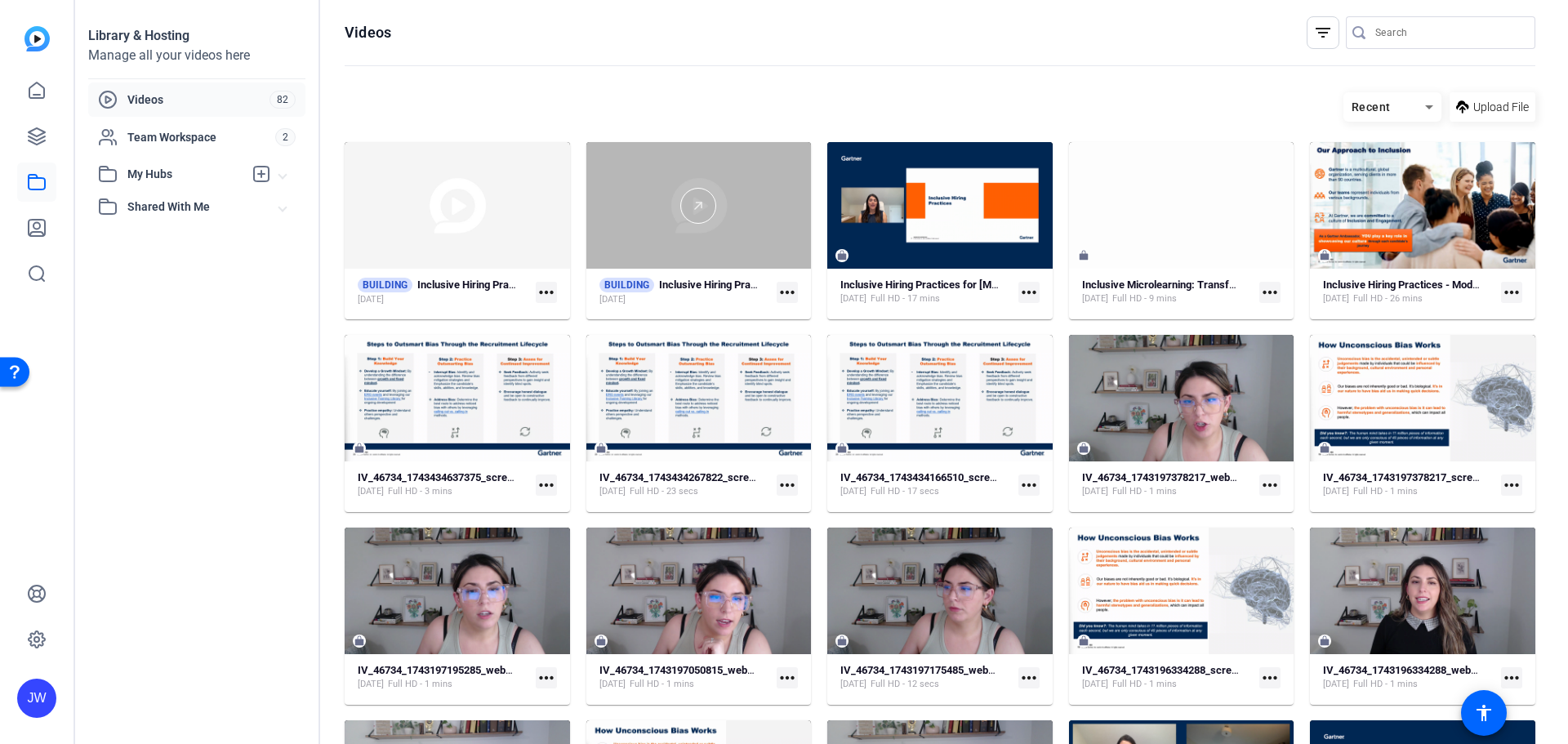
click at [706, 230] on div at bounding box center [698, 205] width 225 height 127
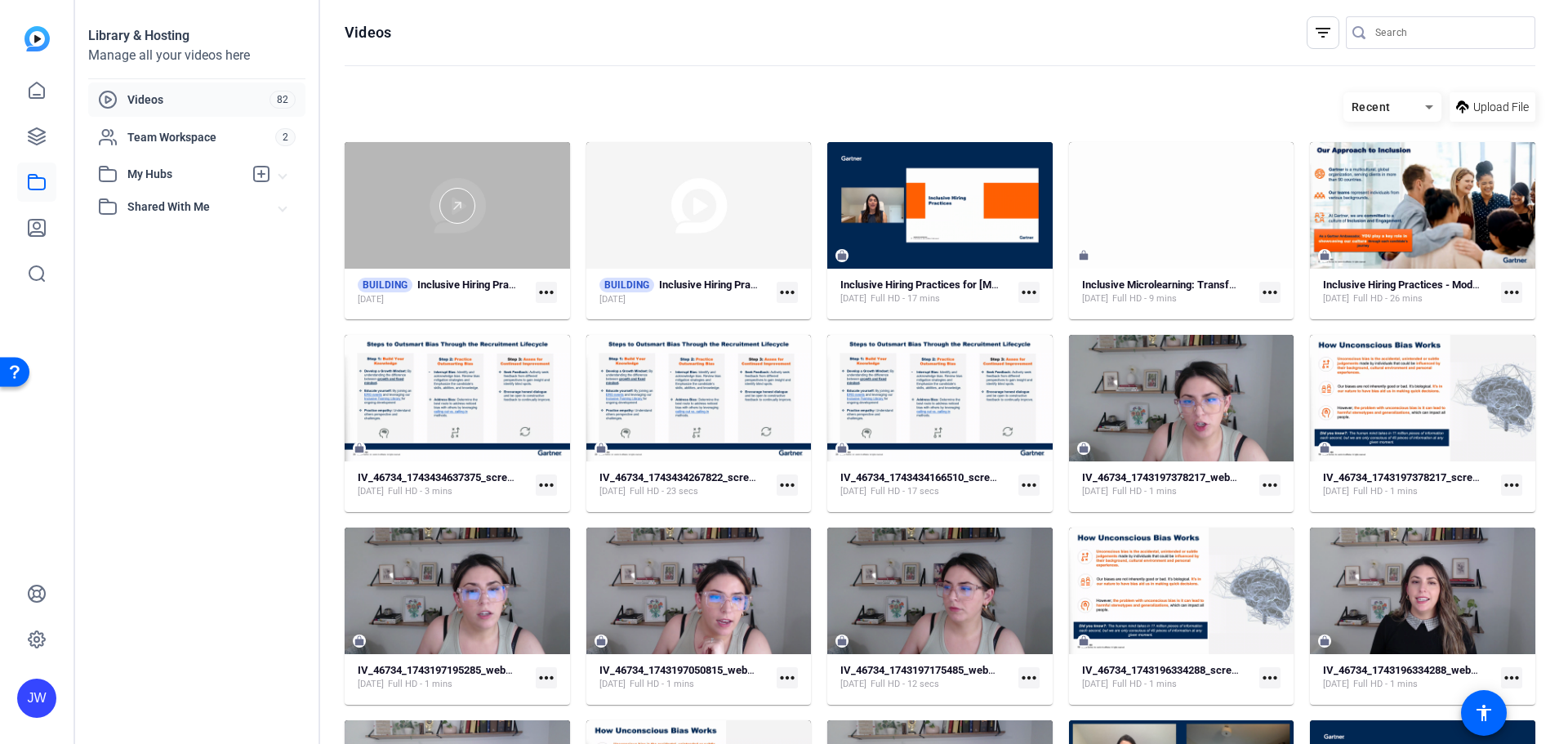
click at [382, 234] on div at bounding box center [457, 205] width 225 height 127
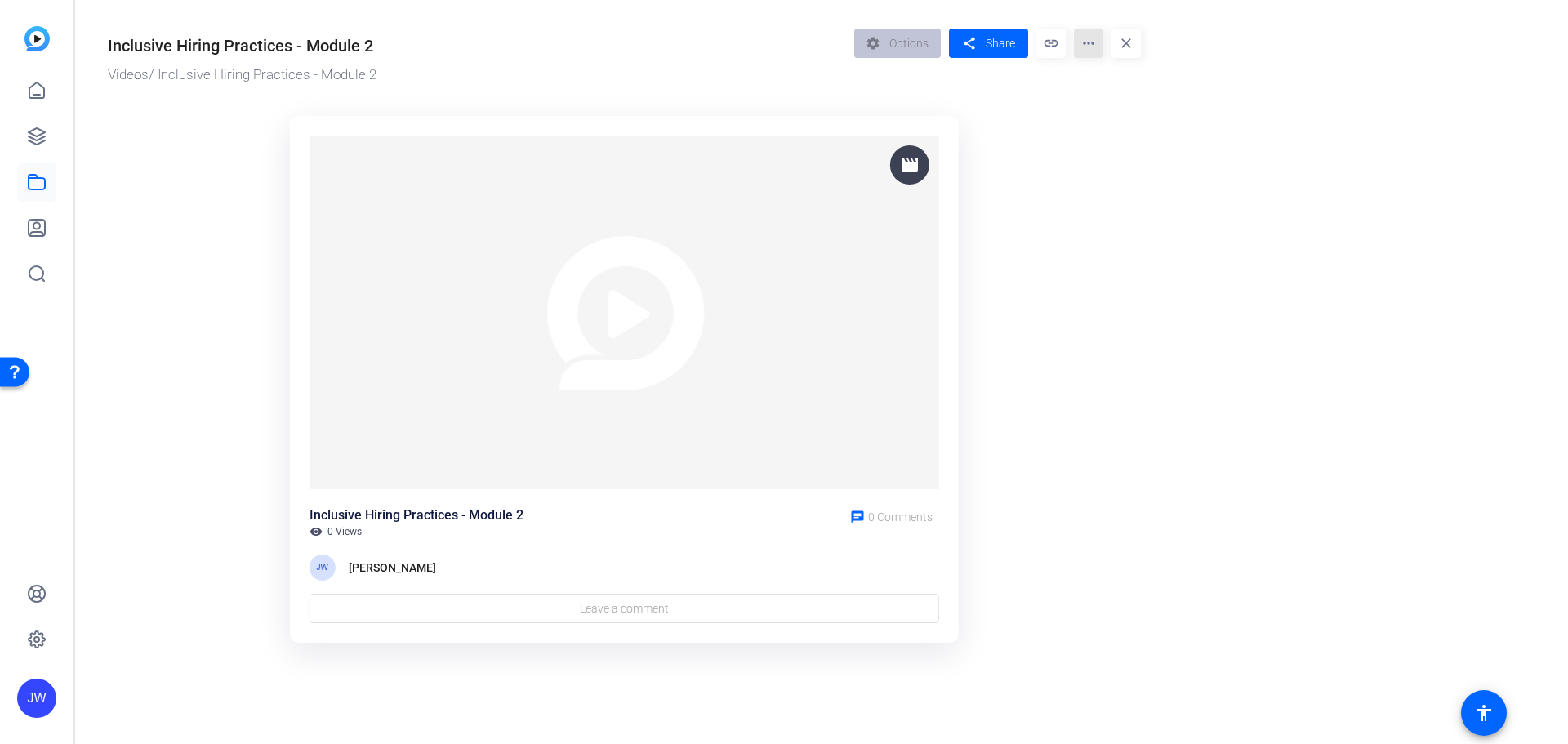
click at [1092, 49] on mat-icon "more_horiz" at bounding box center [1088, 43] width 29 height 29
click at [1099, 92] on span "Edit in Creator" at bounding box center [1120, 92] width 68 height 20
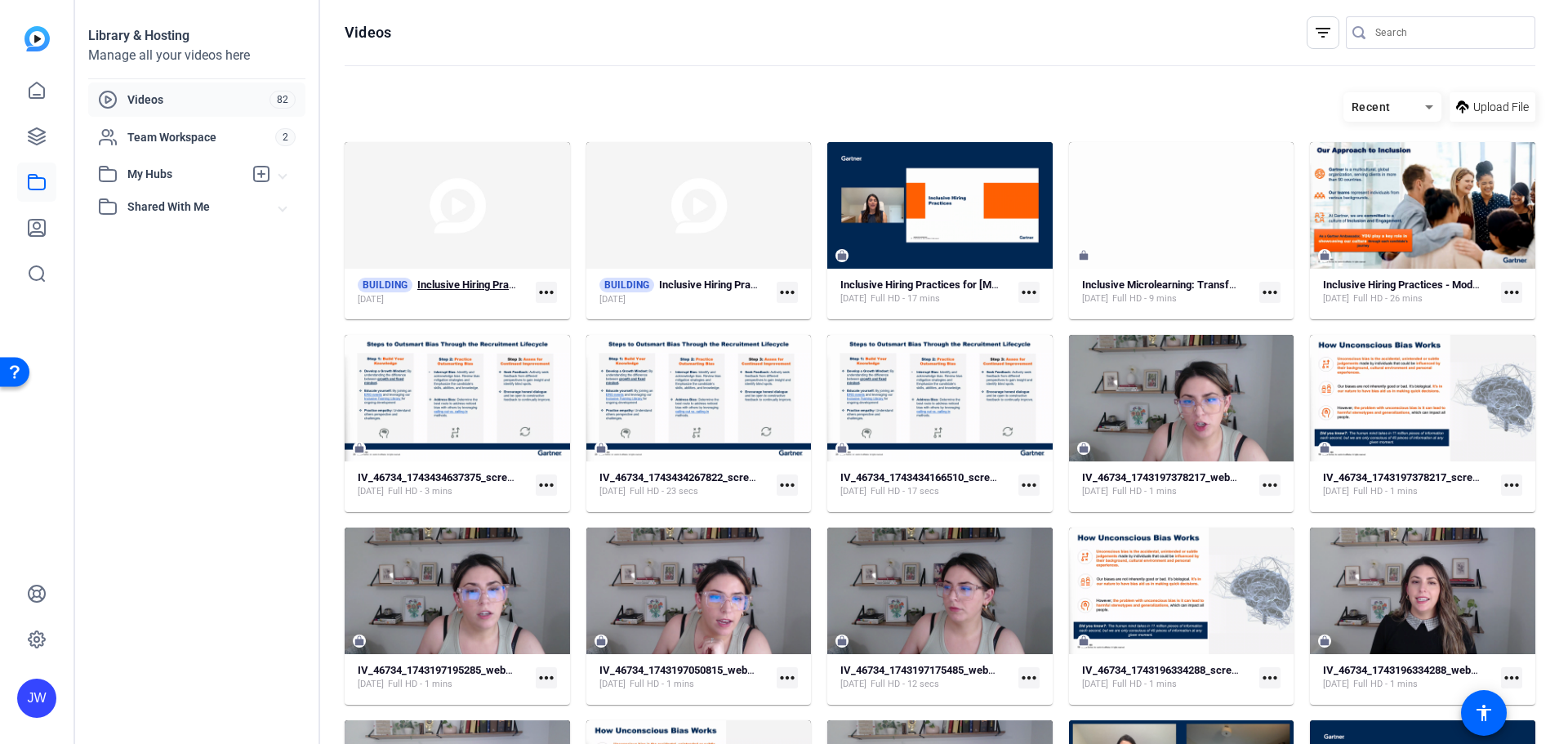
click at [462, 282] on strong "Inclusive Hiring Practices - Module 2" at bounding box center [502, 284] width 171 height 12
click at [454, 286] on strong "Inclusive Hiring Practices - Module 2" at bounding box center [502, 284] width 171 height 12
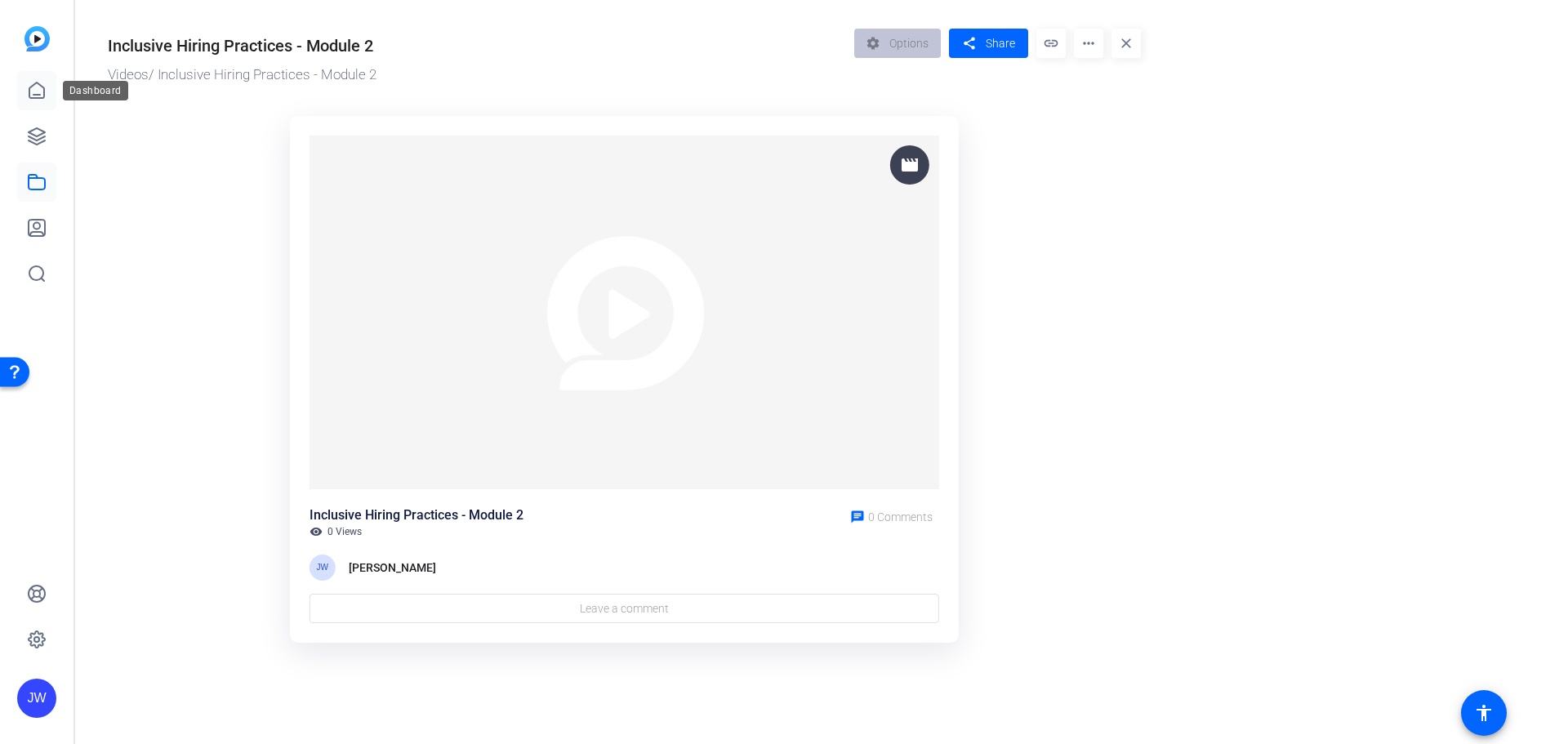
click at [37, 87] on icon at bounding box center [36, 90] width 20 height 20
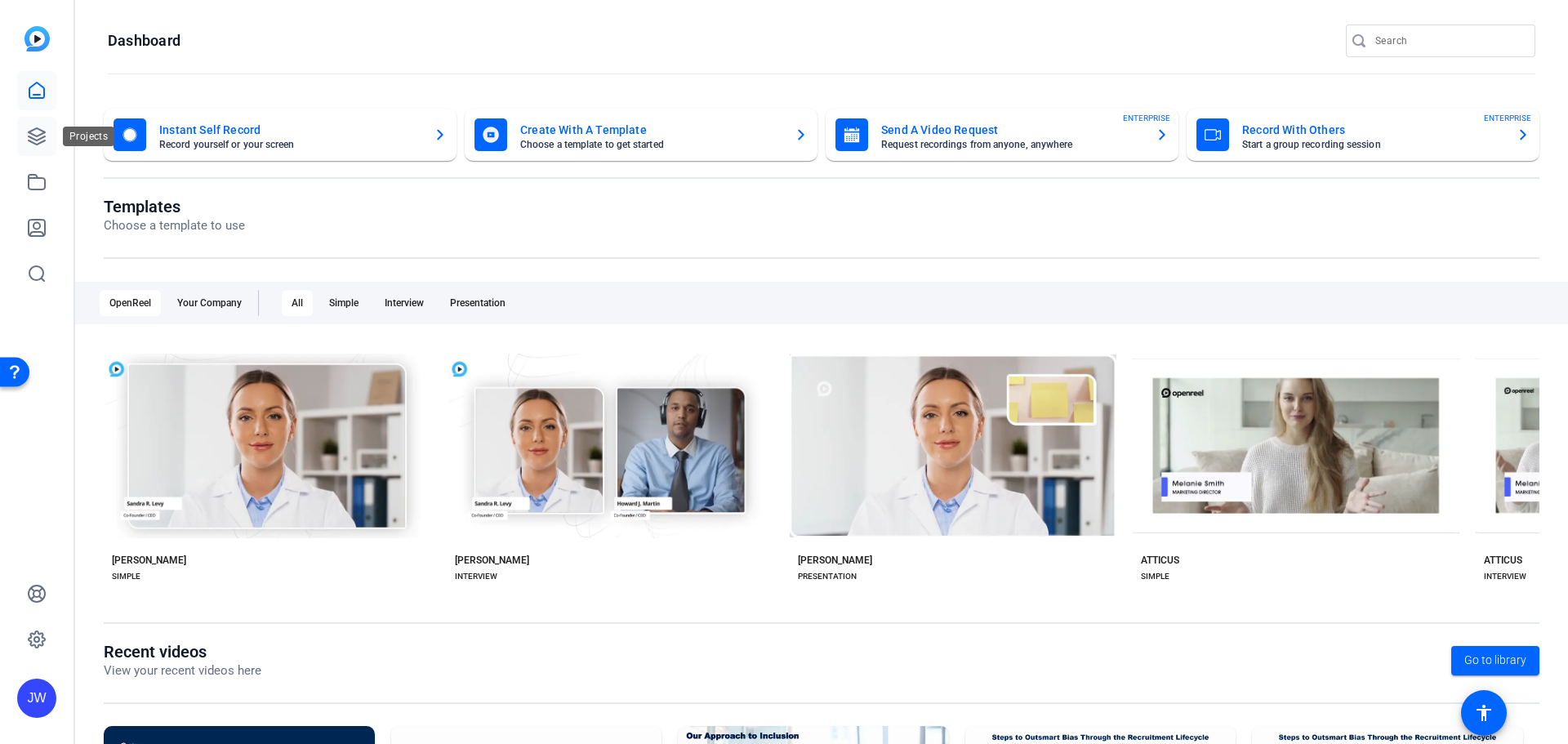
click at [40, 134] on icon at bounding box center [36, 136] width 16 height 16
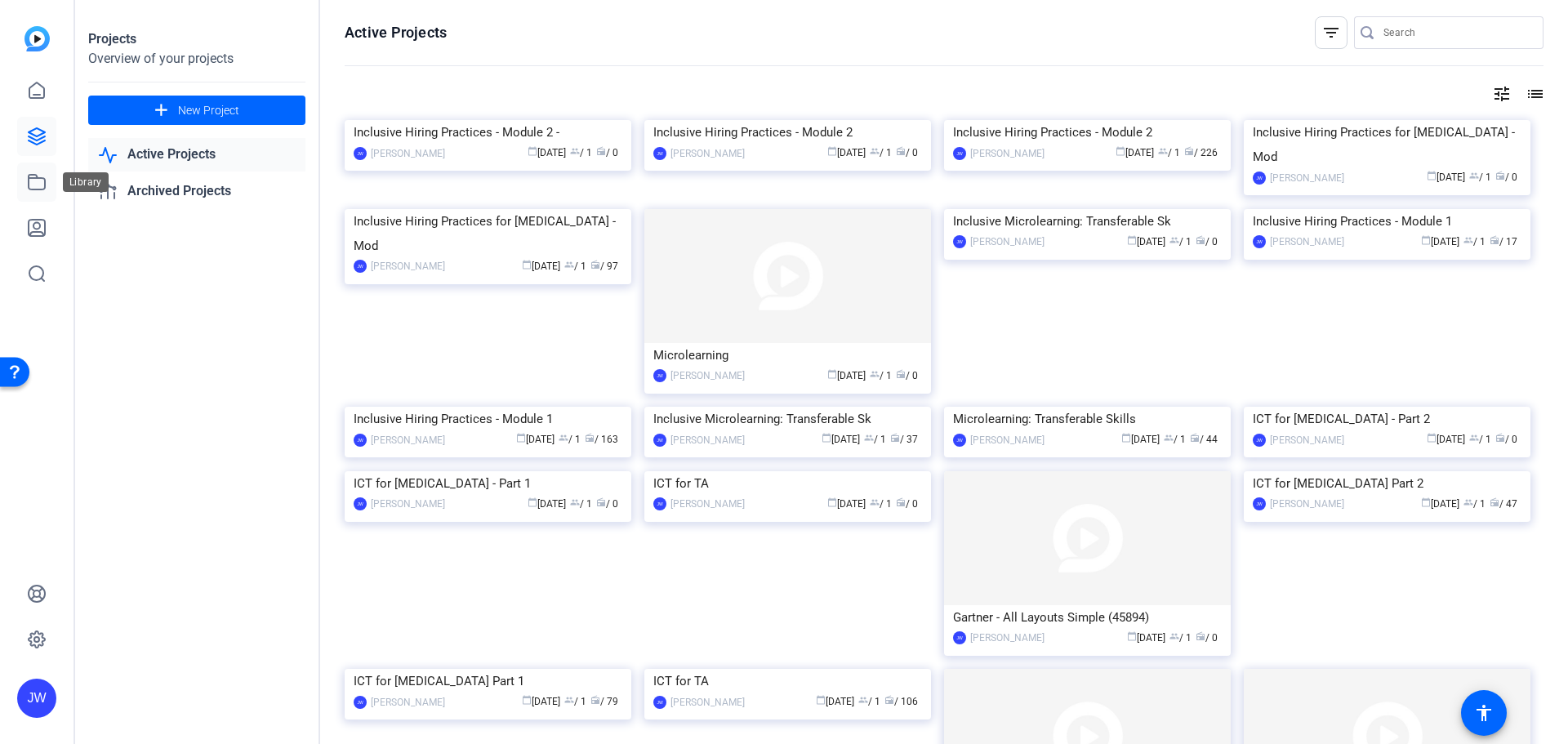
click at [31, 187] on icon at bounding box center [36, 182] width 20 height 20
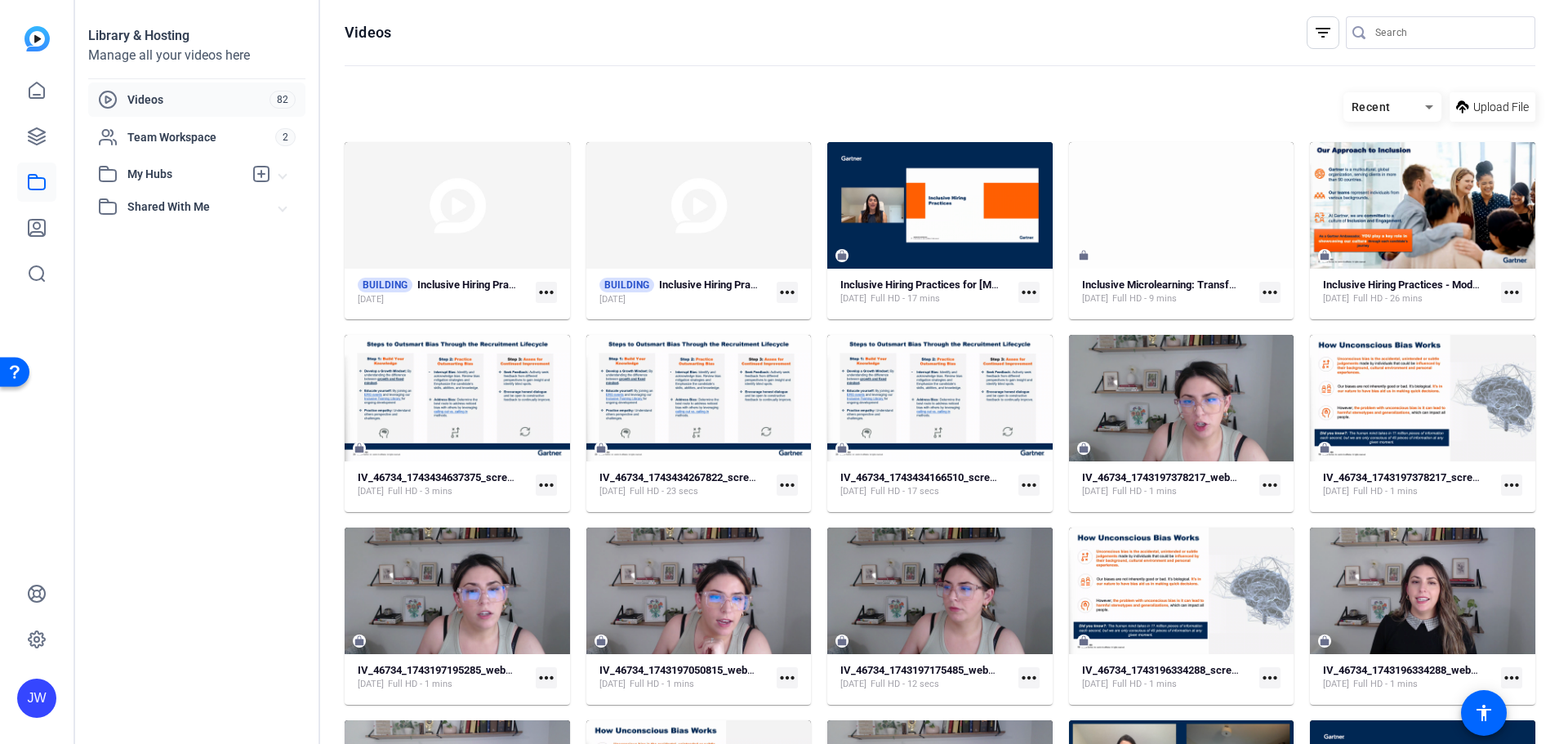
click at [553, 291] on mat-icon "more_horiz" at bounding box center [546, 292] width 21 height 21
click at [562, 324] on span "Edit in Creator" at bounding box center [580, 316] width 68 height 20
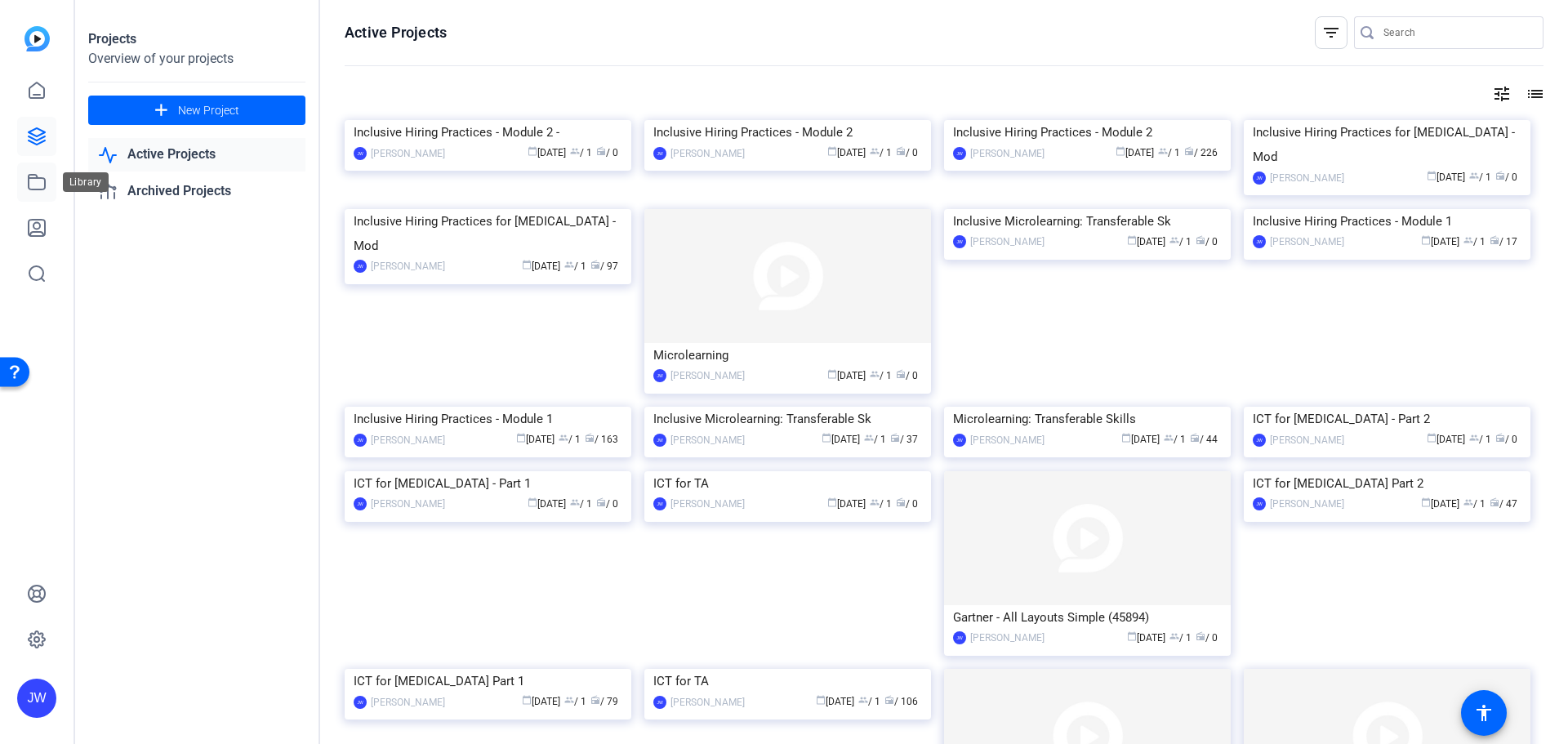
click at [22, 182] on link at bounding box center [37, 182] width 39 height 39
